Goal: Ask a question

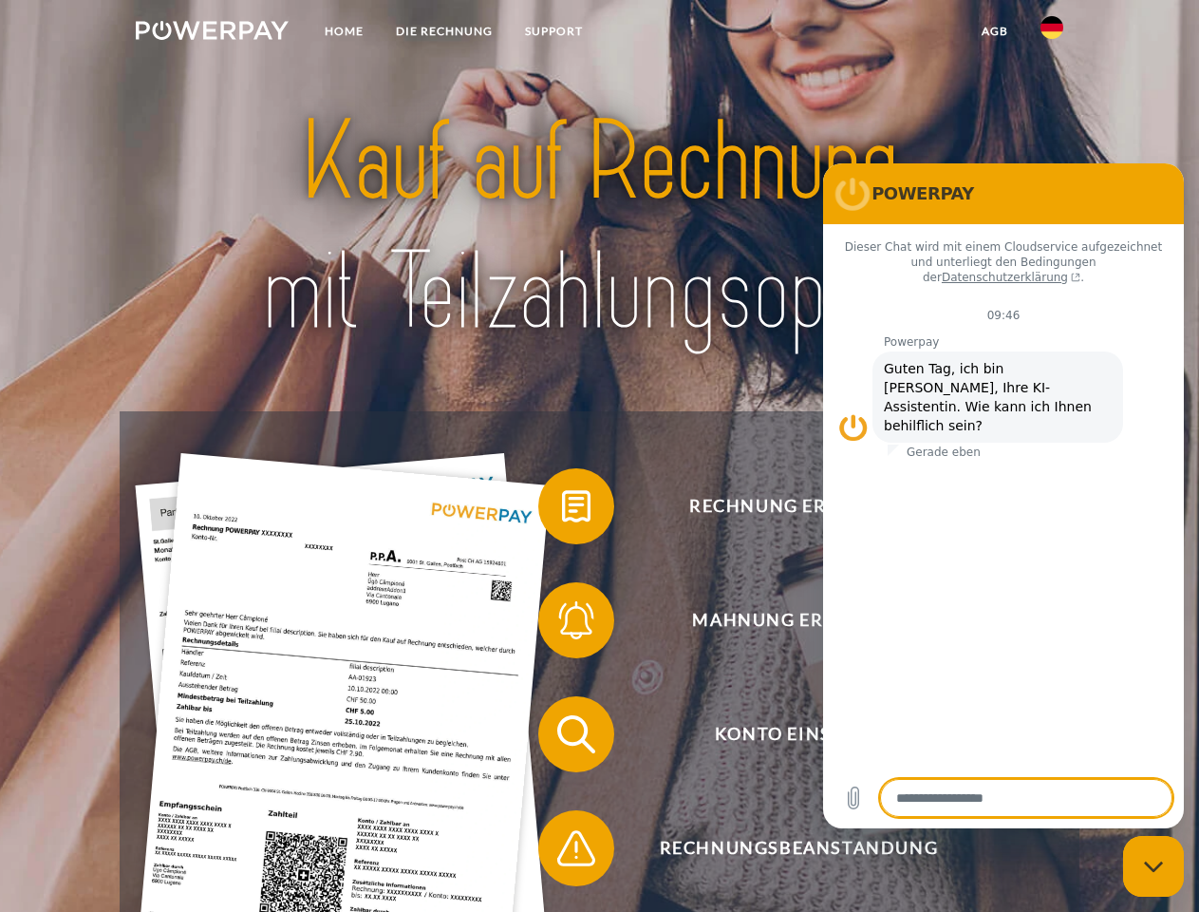
click at [212, 33] on img at bounding box center [212, 30] width 153 height 19
click at [1052, 33] on img at bounding box center [1052, 27] width 23 height 23
click at [994, 31] on link "agb" at bounding box center [995, 31] width 59 height 34
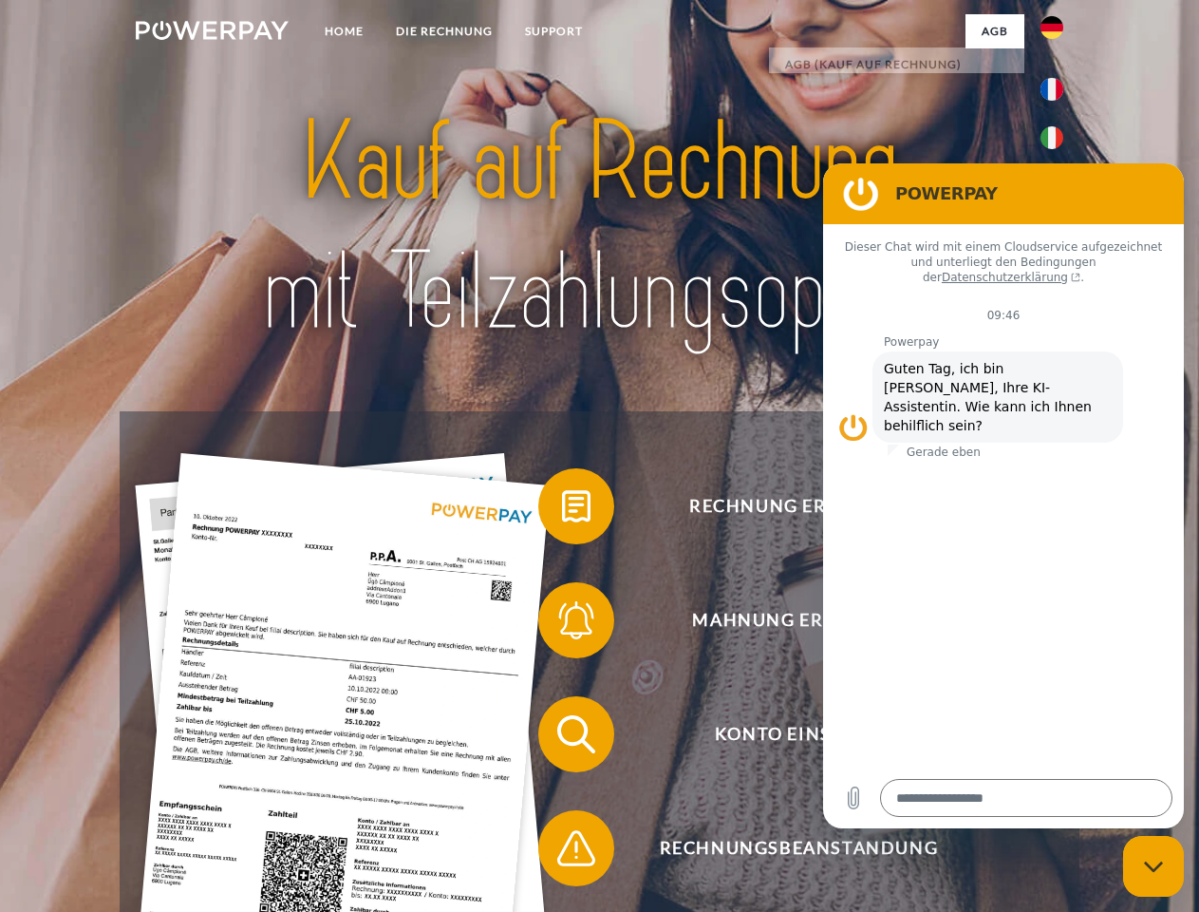
click at [562, 510] on span at bounding box center [547, 506] width 95 height 95
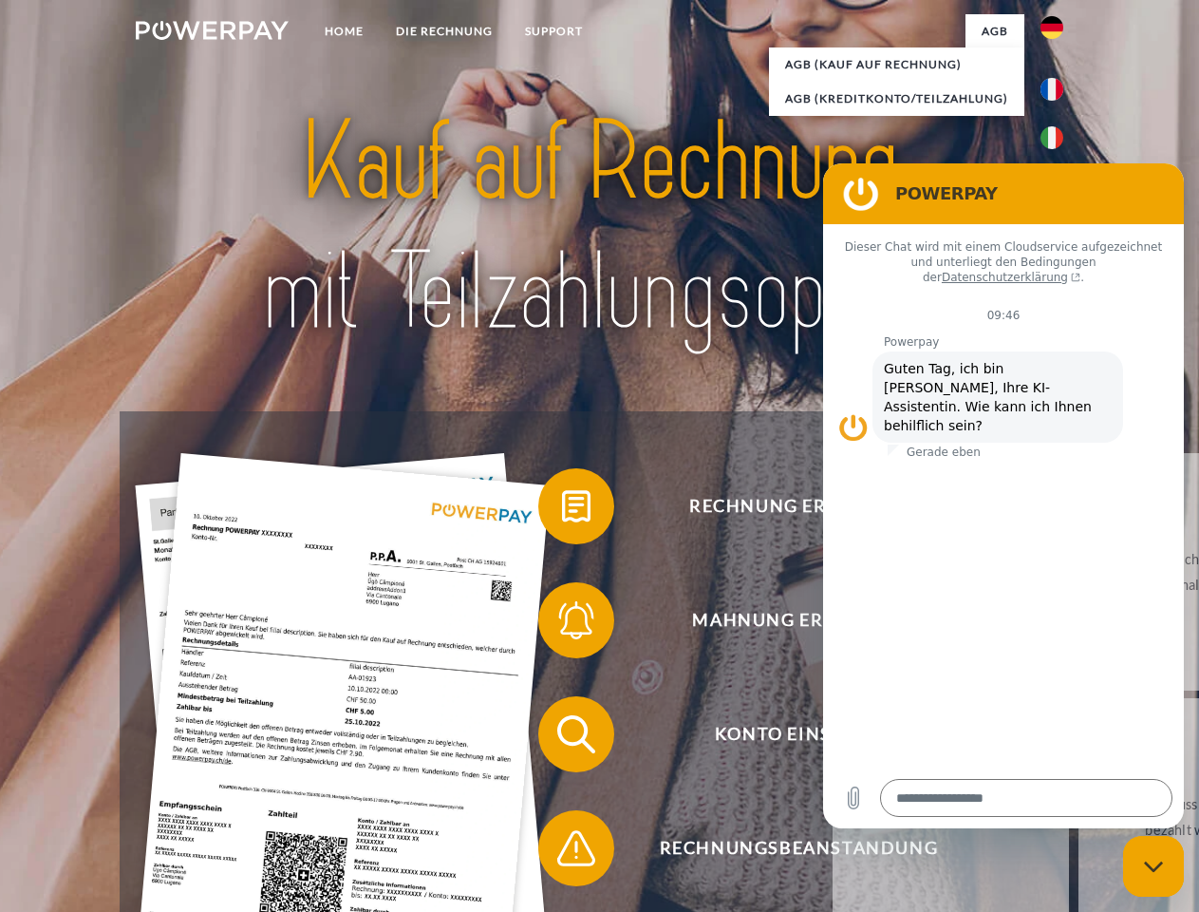
click at [562, 624] on span at bounding box center [547, 620] width 95 height 95
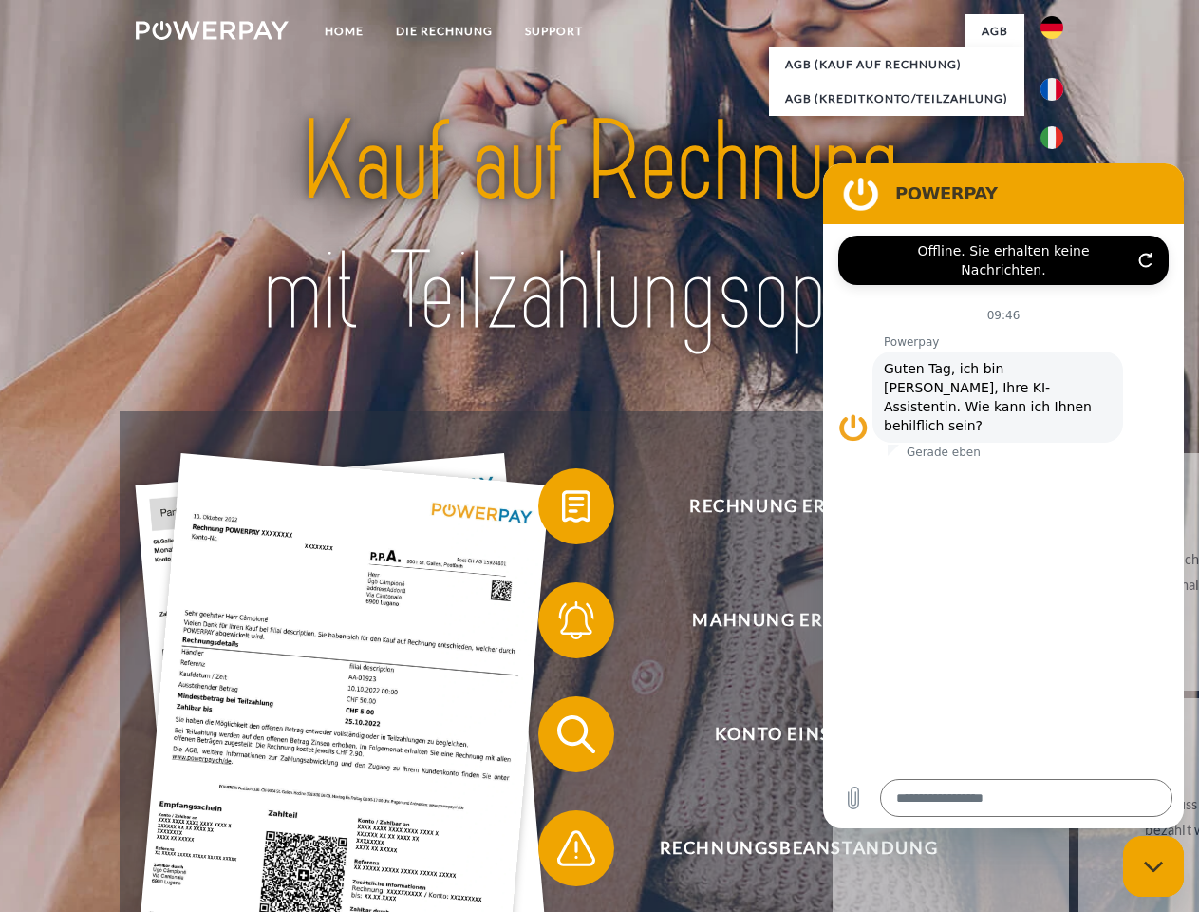
click at [1079, 738] on link "Bis wann muss die Rechnung bezahlt werden?" at bounding box center [1197, 816] width 236 height 237
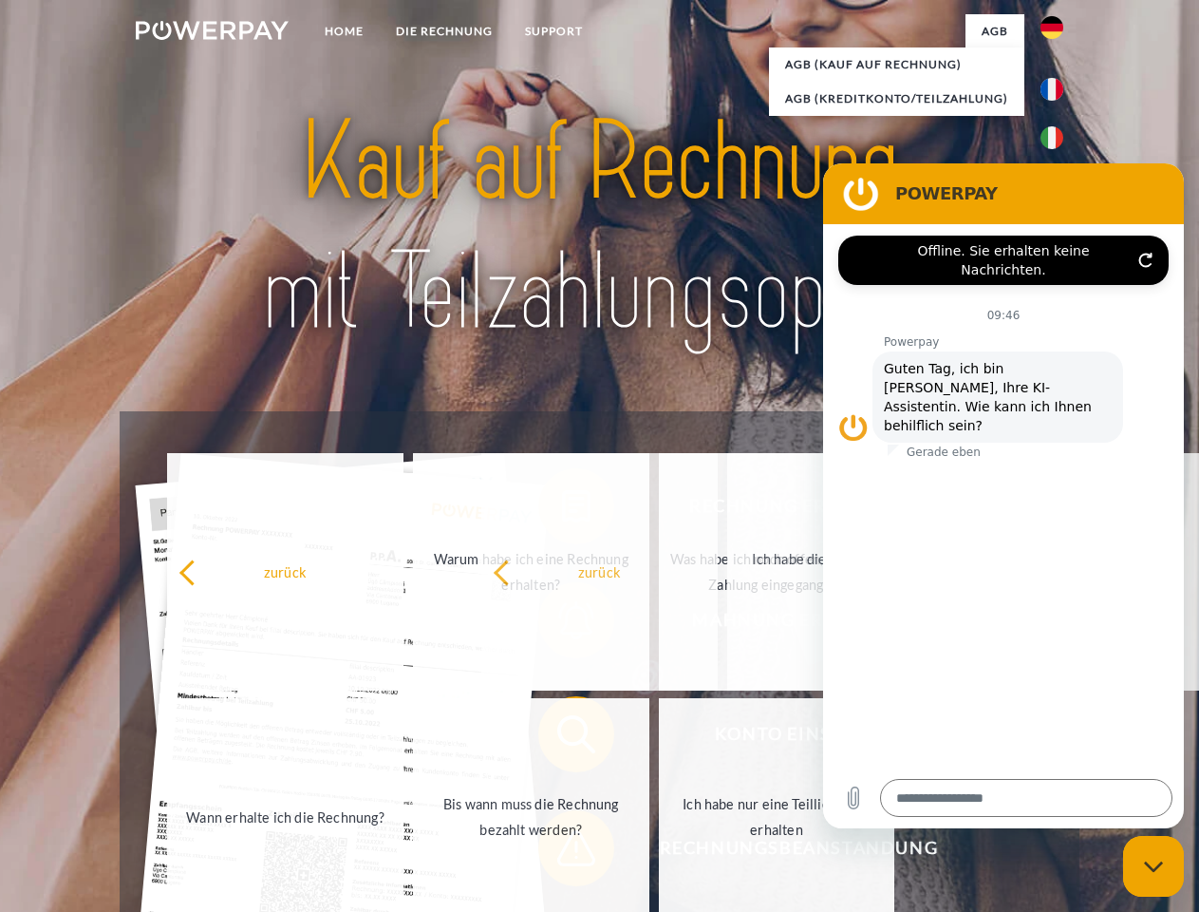
click at [562, 852] on span at bounding box center [547, 848] width 95 height 95
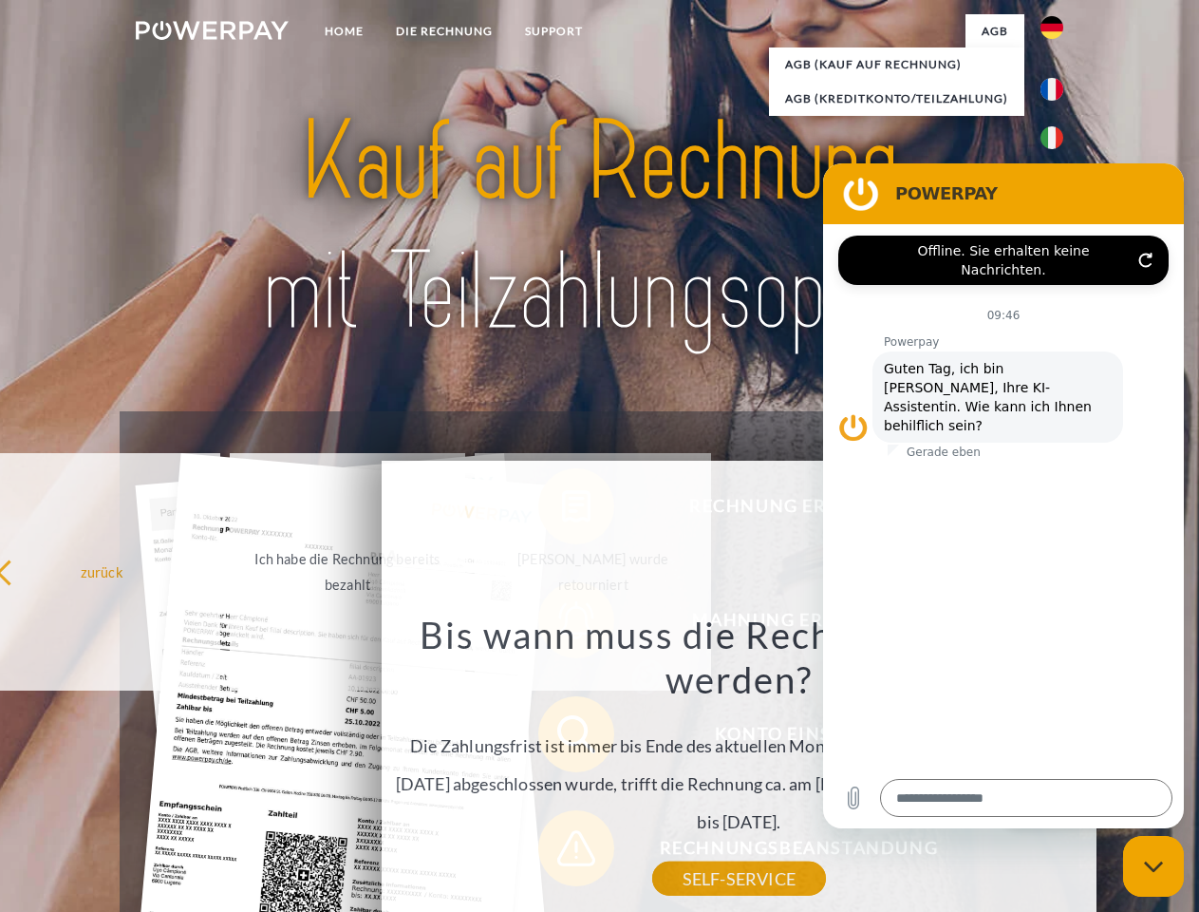
click at [1154, 866] on icon "Messaging-Fenster schließen" at bounding box center [1154, 866] width 20 height 12
type textarea "*"
